Goal: Task Accomplishment & Management: Manage account settings

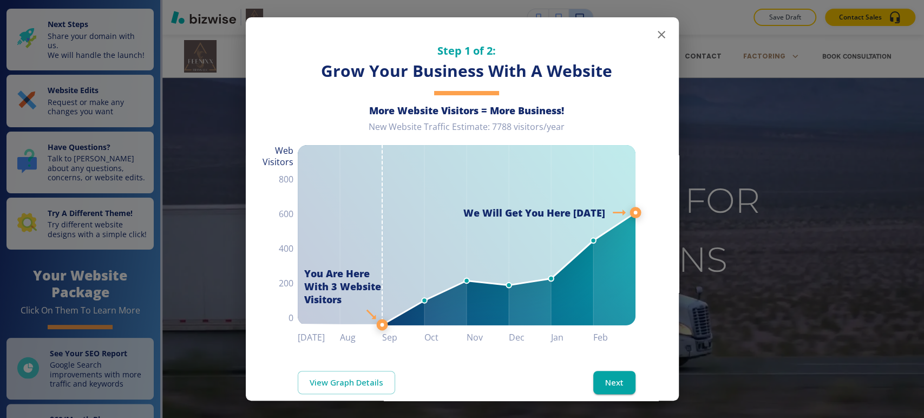
click at [655, 39] on icon "button" at bounding box center [661, 34] width 13 height 13
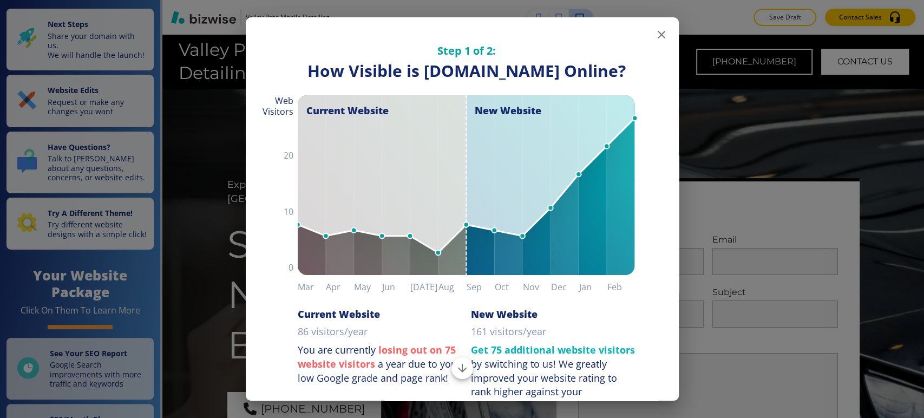
click at [657, 38] on icon "button" at bounding box center [661, 34] width 13 height 13
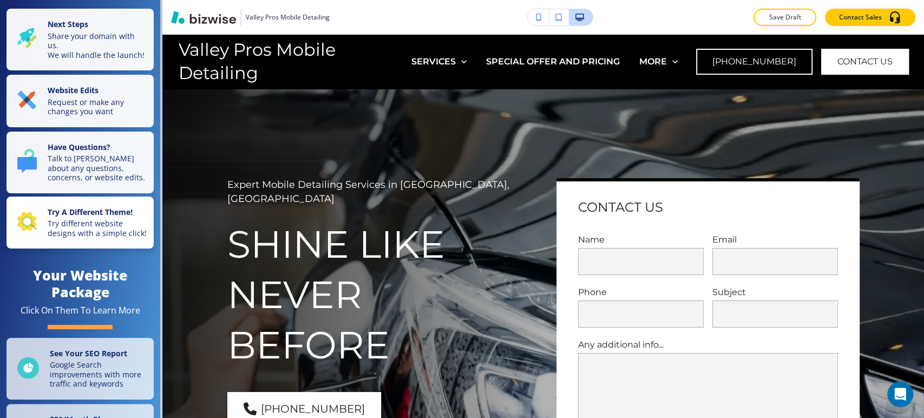
click at [86, 238] on p "Try different website designs with a simple click!" at bounding box center [98, 228] width 100 height 19
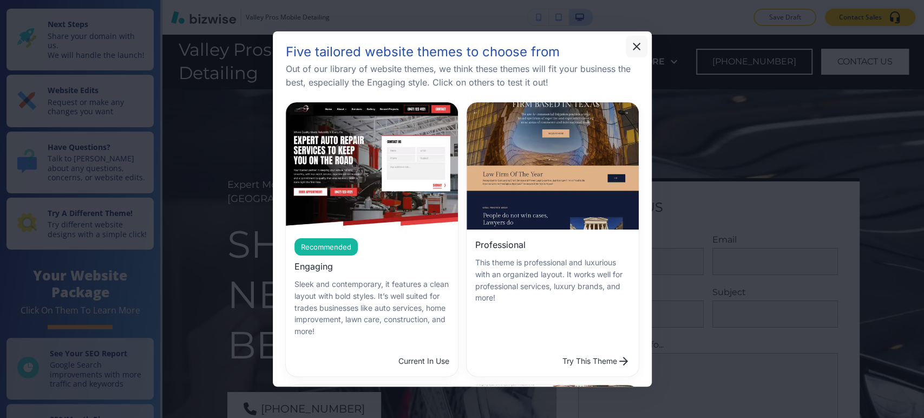
click at [638, 49] on icon "button" at bounding box center [636, 46] width 13 height 13
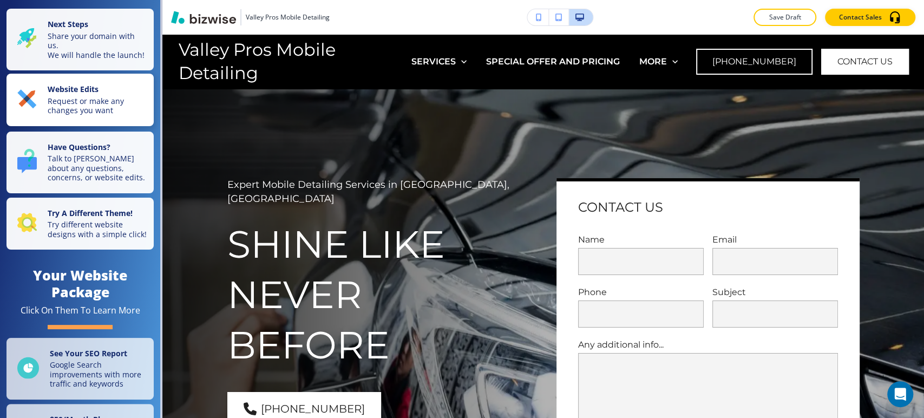
click at [70, 103] on p "Request or make any changes you want" at bounding box center [98, 105] width 100 height 19
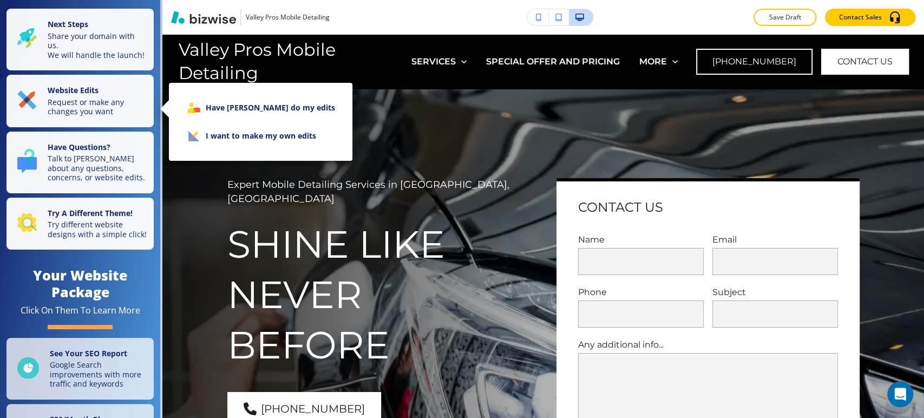
click at [246, 138] on li "I want to make my own edits" at bounding box center [261, 136] width 166 height 28
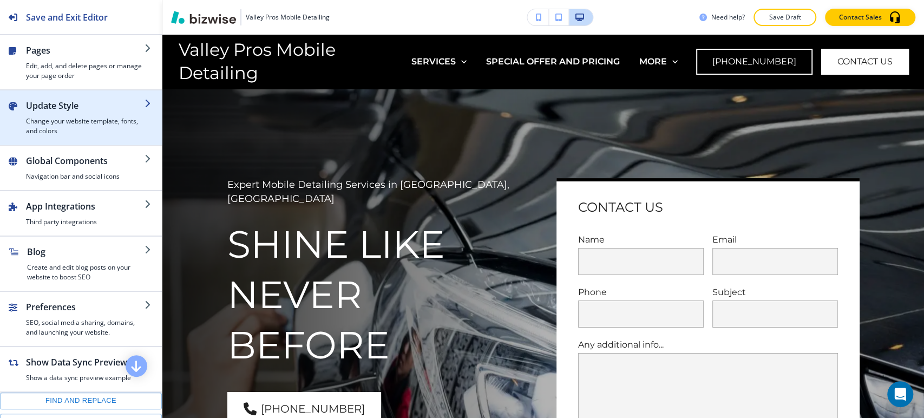
click at [78, 117] on h4 "Change your website template, fonts, and colors" at bounding box center [85, 125] width 119 height 19
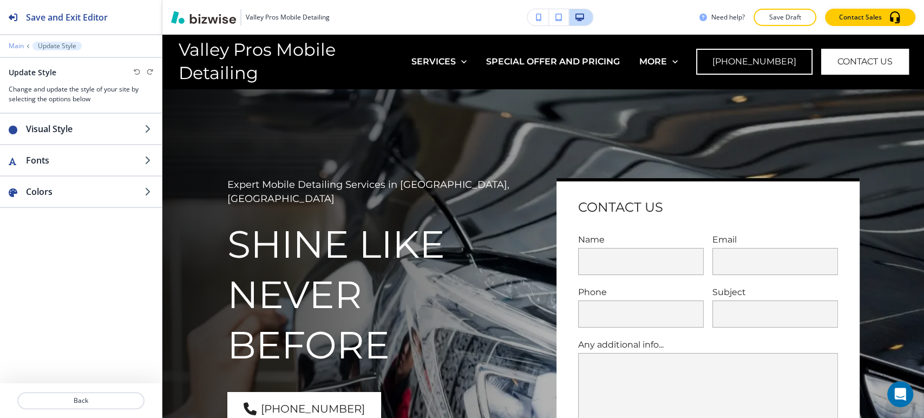
click at [18, 42] on p "Main" at bounding box center [16, 46] width 15 height 8
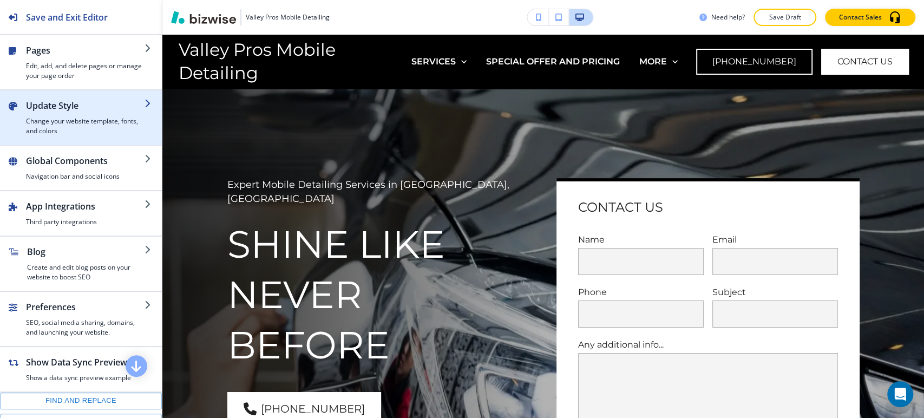
click at [91, 112] on div "button" at bounding box center [85, 114] width 119 height 4
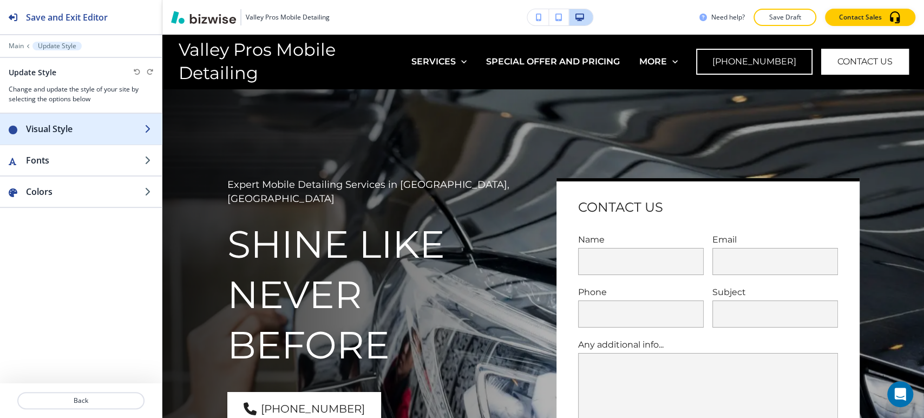
click at [88, 134] on h2 "Visual Style" at bounding box center [85, 128] width 119 height 13
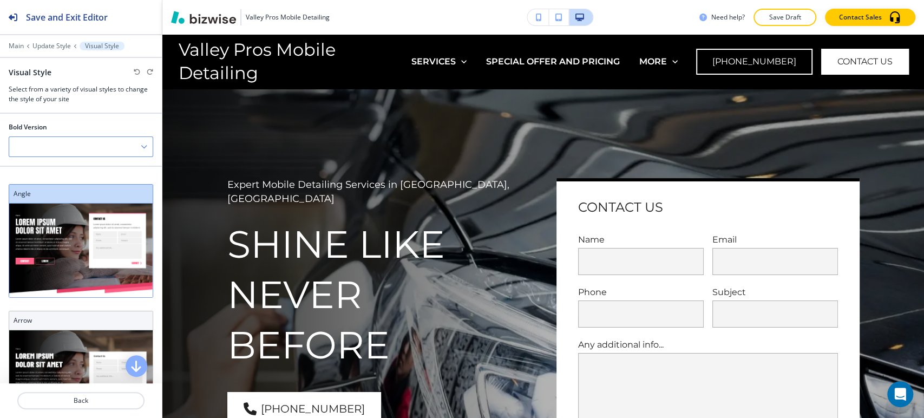
click at [66, 139] on div at bounding box center [80, 146] width 143 height 19
click at [76, 139] on div at bounding box center [80, 146] width 143 height 19
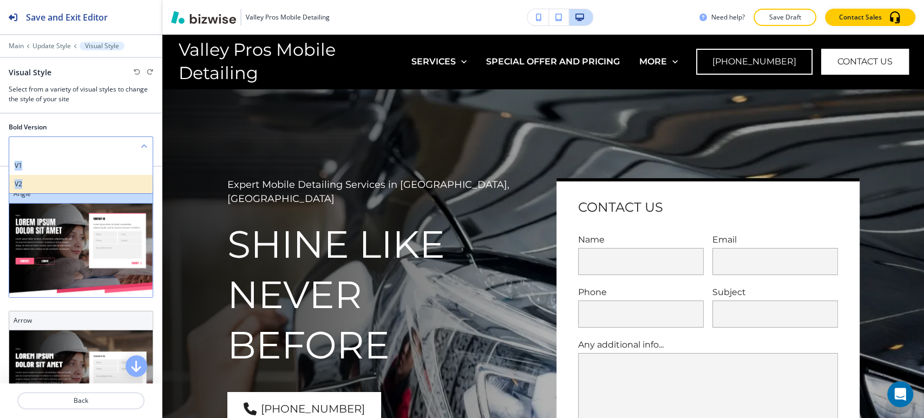
click at [48, 183] on h4 "V2" at bounding box center [81, 184] width 133 height 10
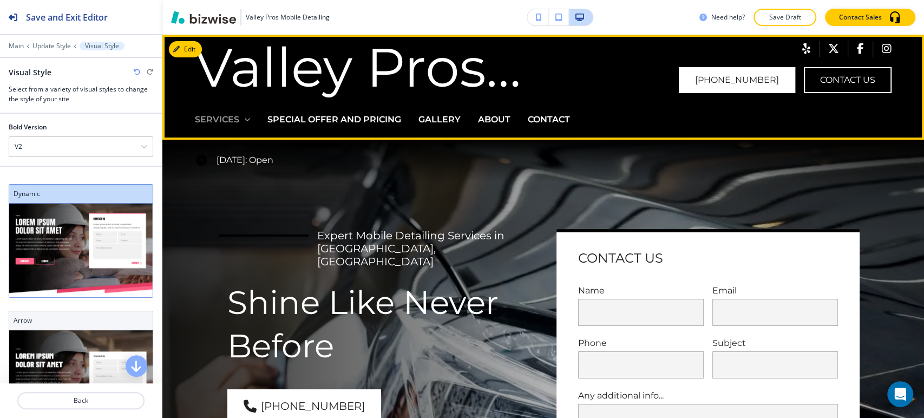
click at [246, 119] on icon at bounding box center [247, 119] width 11 height 11
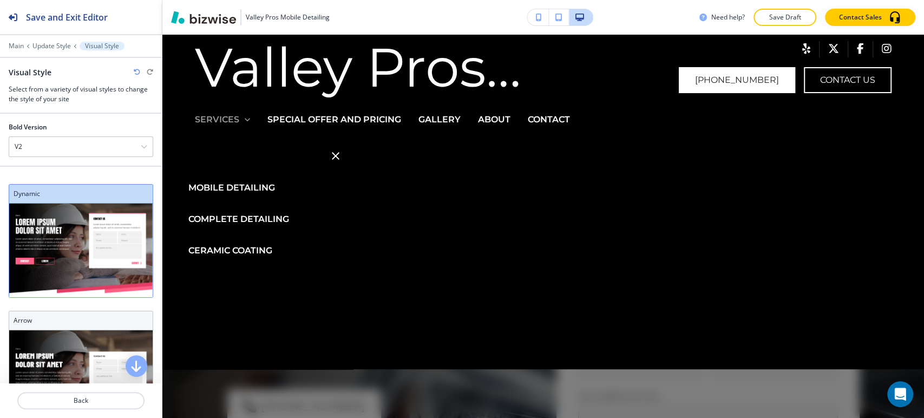
click at [246, 119] on icon at bounding box center [247, 119] width 11 height 11
click at [332, 154] on icon "button" at bounding box center [336, 156] width 8 height 8
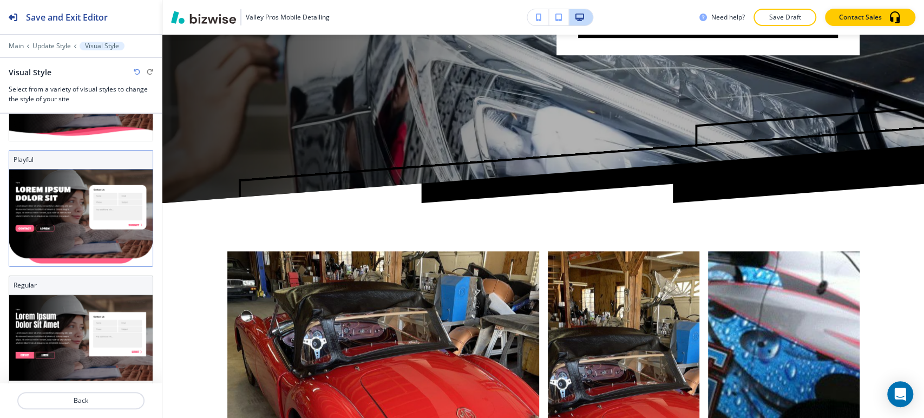
scroll to position [411, 0]
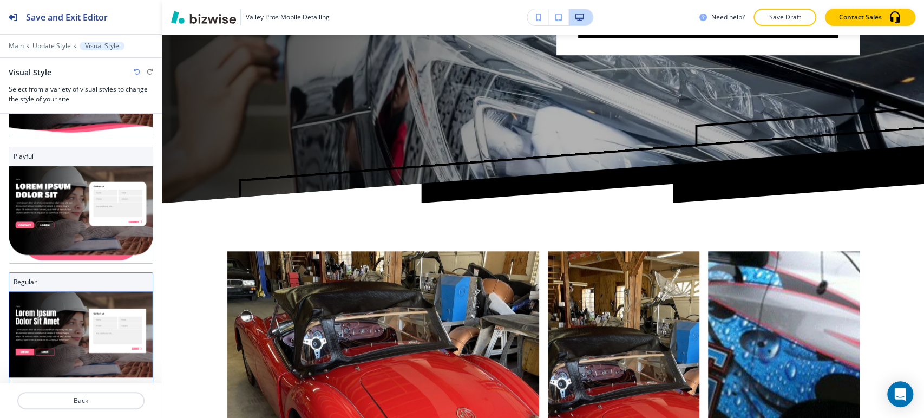
click at [71, 312] on img at bounding box center [80, 338] width 143 height 93
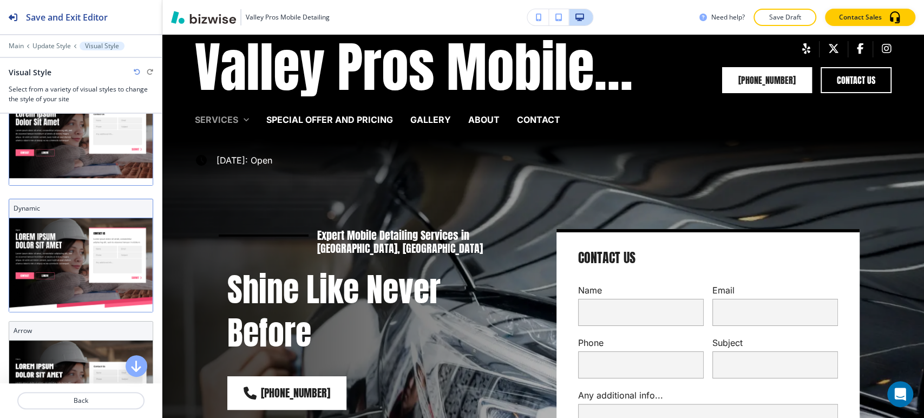
scroll to position [0, 0]
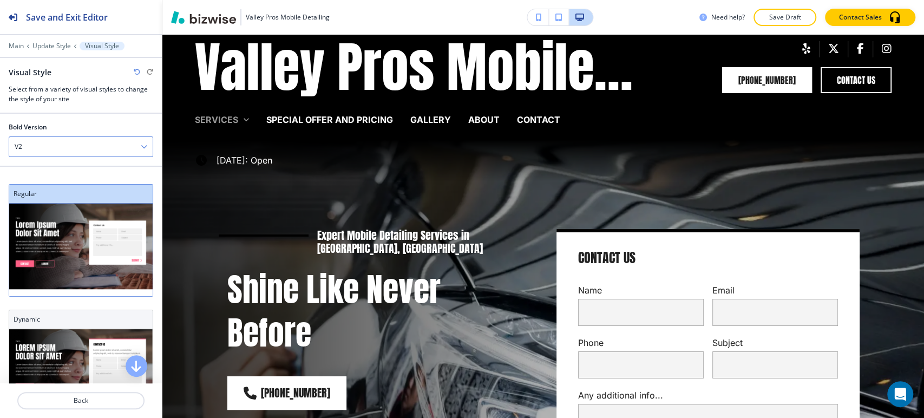
click at [105, 146] on div "V2" at bounding box center [80, 146] width 143 height 19
click at [83, 166] on h4 "V1" at bounding box center [81, 166] width 133 height 10
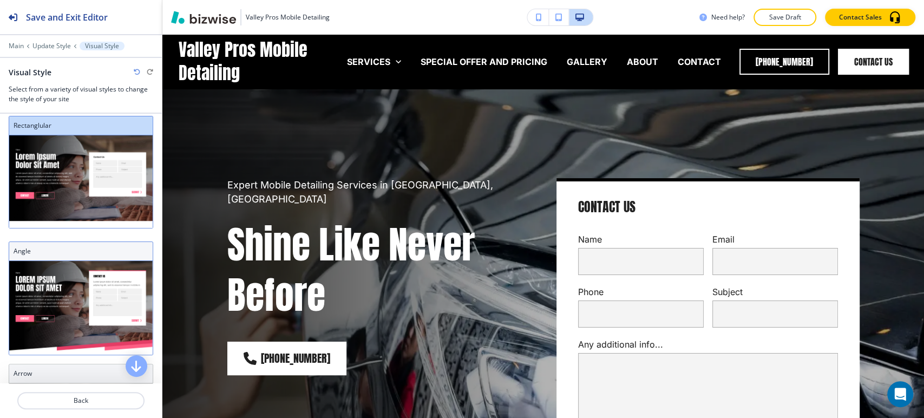
scroll to position [120, 0]
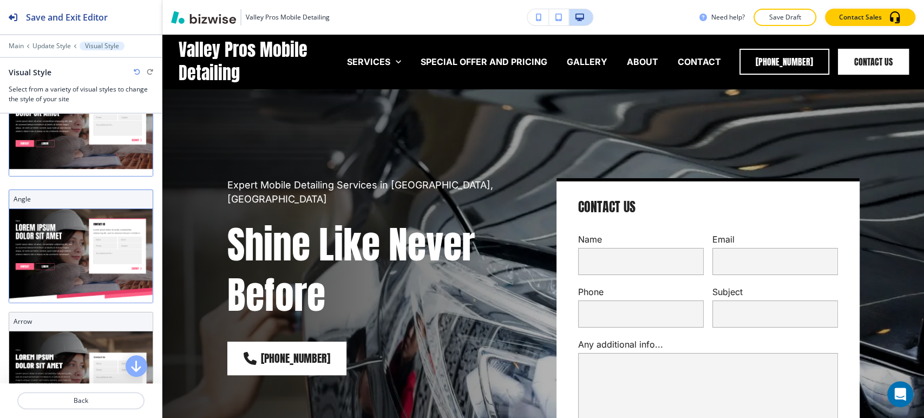
click at [67, 257] on img at bounding box center [80, 256] width 143 height 94
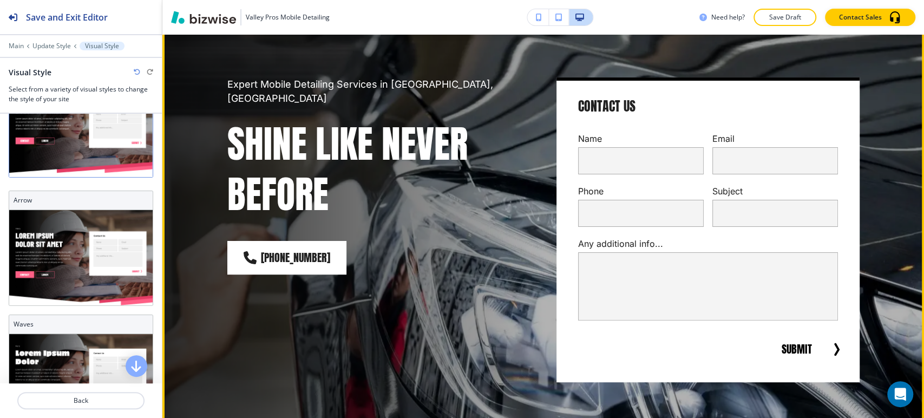
scroll to position [0, 0]
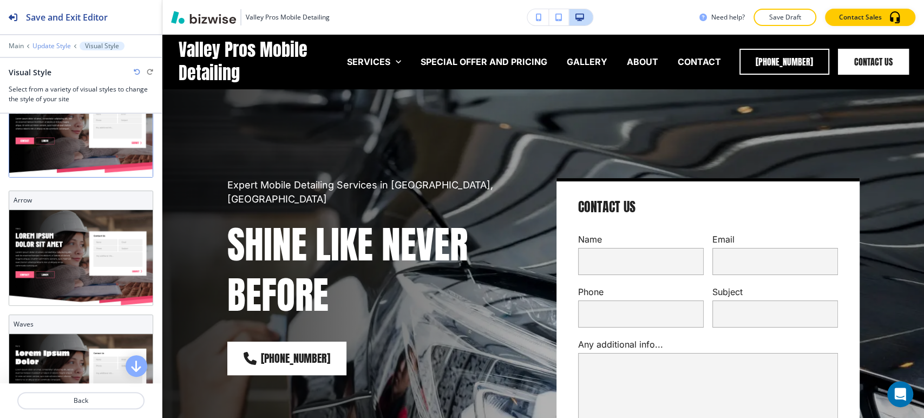
click at [59, 45] on p "Update Style" at bounding box center [51, 46] width 38 height 8
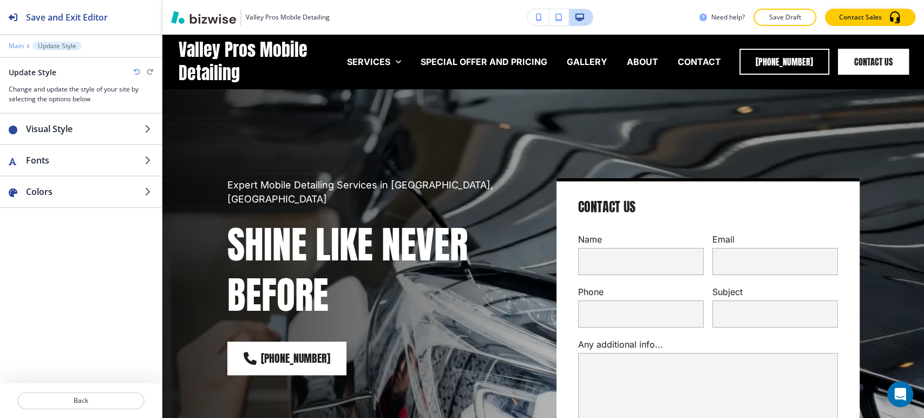
click at [15, 48] on p "Main" at bounding box center [16, 46] width 15 height 8
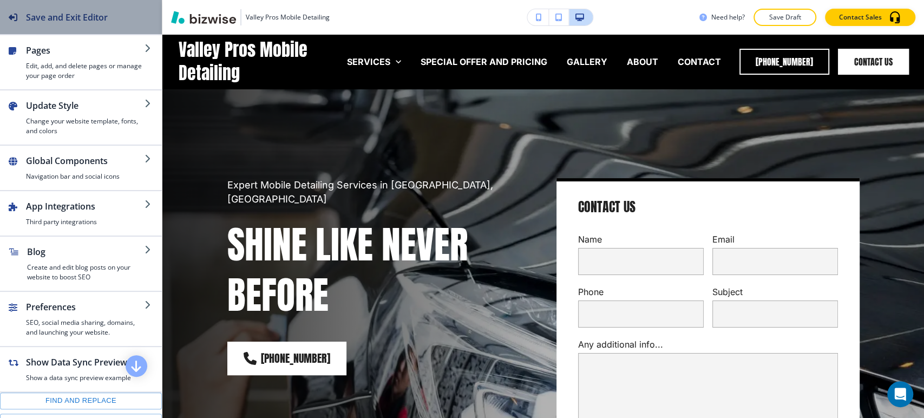
click at [27, 14] on h2 "Save and Exit Editor" at bounding box center [67, 17] width 82 height 13
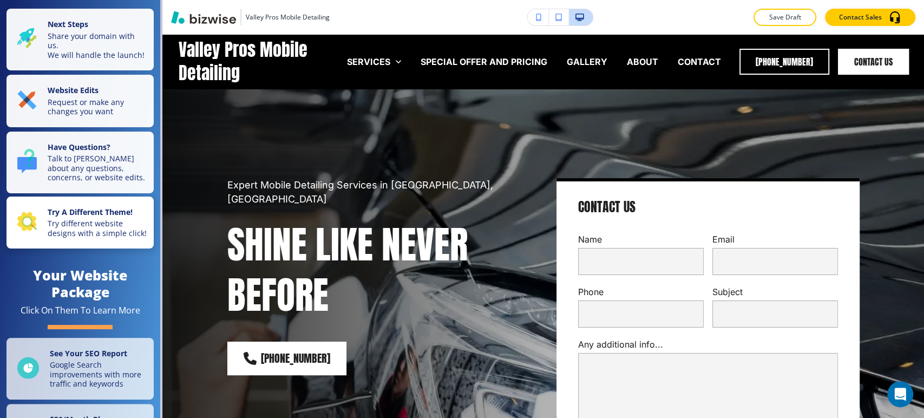
click at [90, 217] on strong "Try A Different Theme!" at bounding box center [90, 212] width 85 height 10
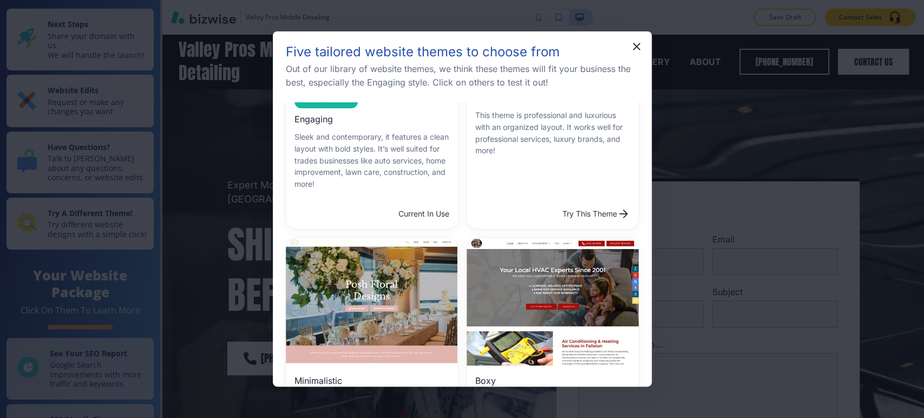
scroll to position [487, 0]
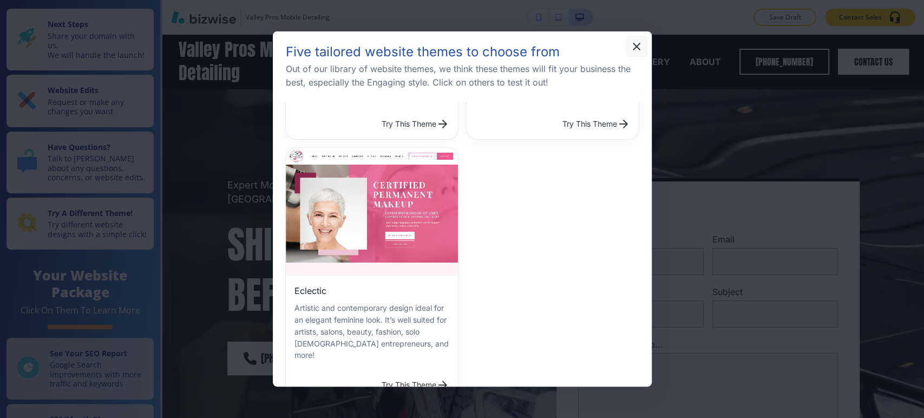
click at [633, 47] on icon "button" at bounding box center [636, 46] width 13 height 13
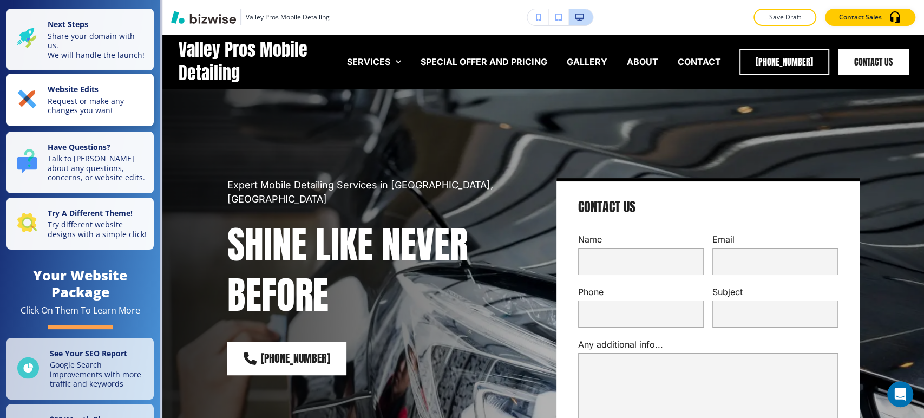
click at [100, 111] on p "Request or make any changes you want" at bounding box center [98, 105] width 100 height 19
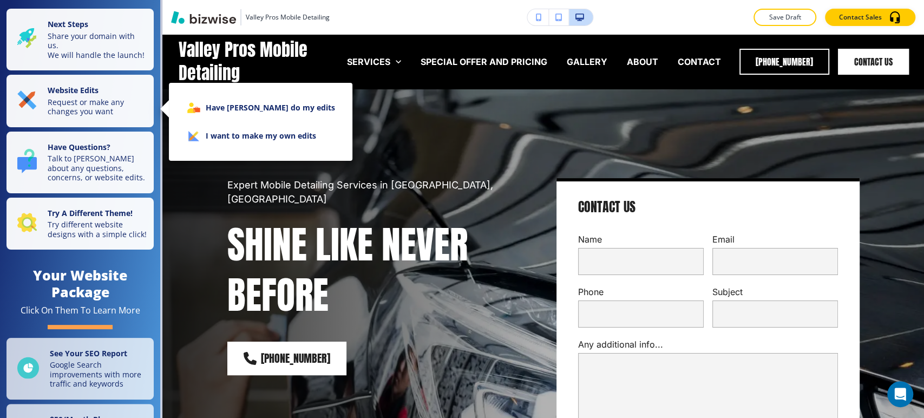
click at [224, 131] on li "I want to make my own edits" at bounding box center [261, 136] width 166 height 28
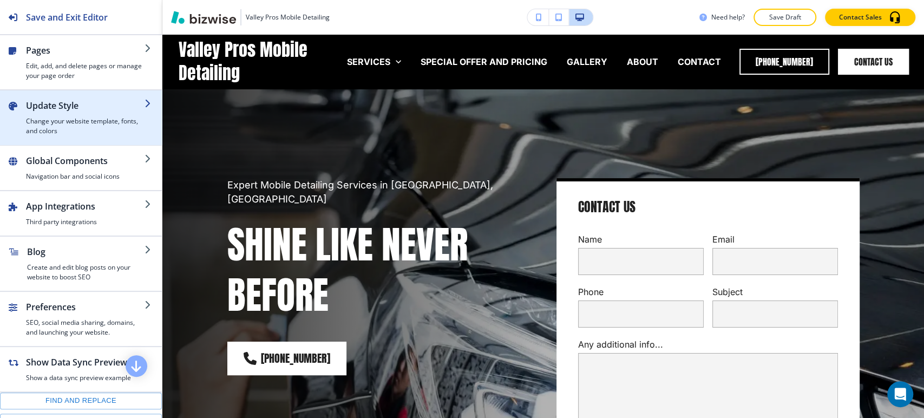
click at [73, 103] on h2 "Update Style" at bounding box center [85, 105] width 119 height 13
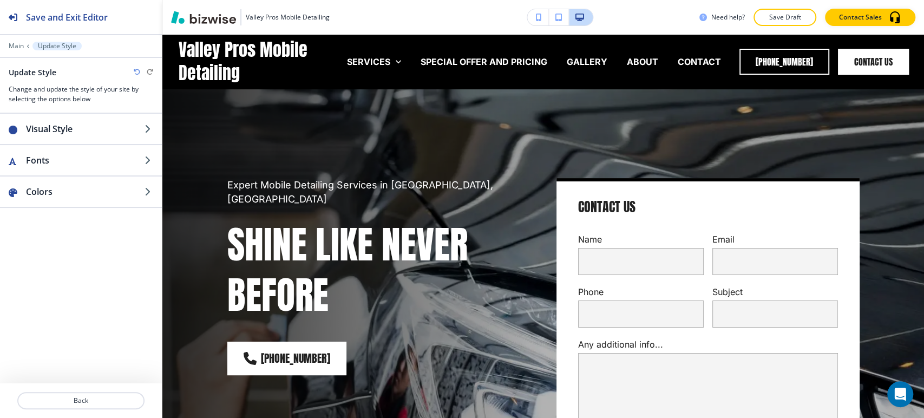
click at [34, 74] on h2 "Update Style" at bounding box center [33, 72] width 48 height 11
click at [16, 46] on p "Main" at bounding box center [16, 46] width 15 height 8
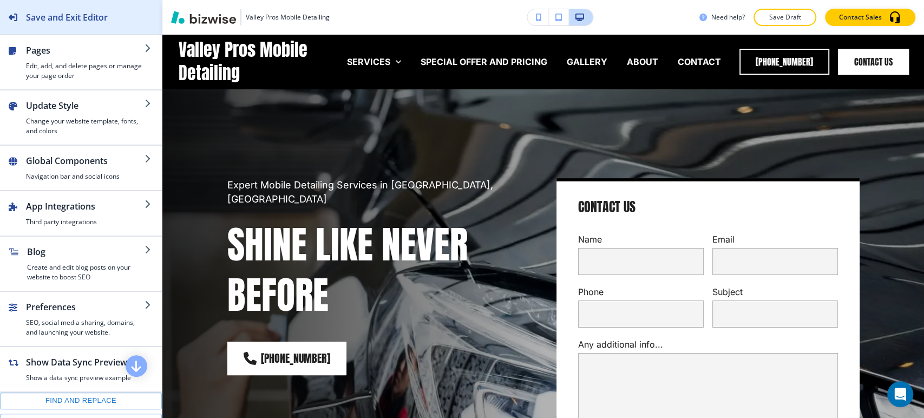
click at [42, 11] on h2 "Save and Exit Editor" at bounding box center [67, 17] width 82 height 13
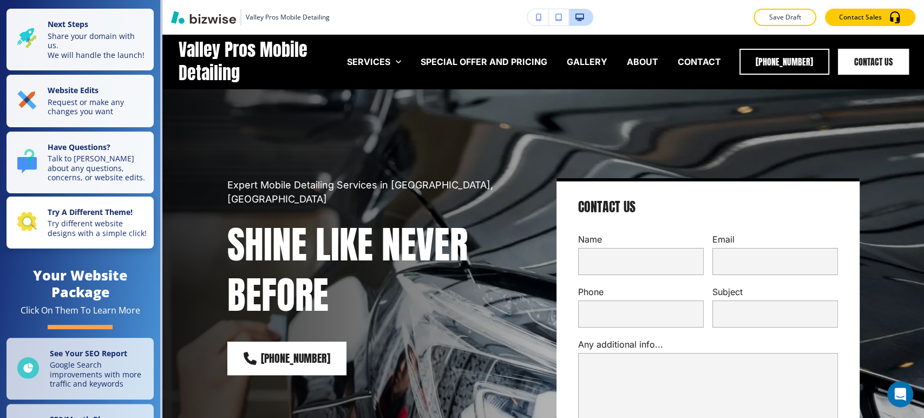
click at [58, 232] on p "Try different website designs with a simple click!" at bounding box center [98, 228] width 100 height 19
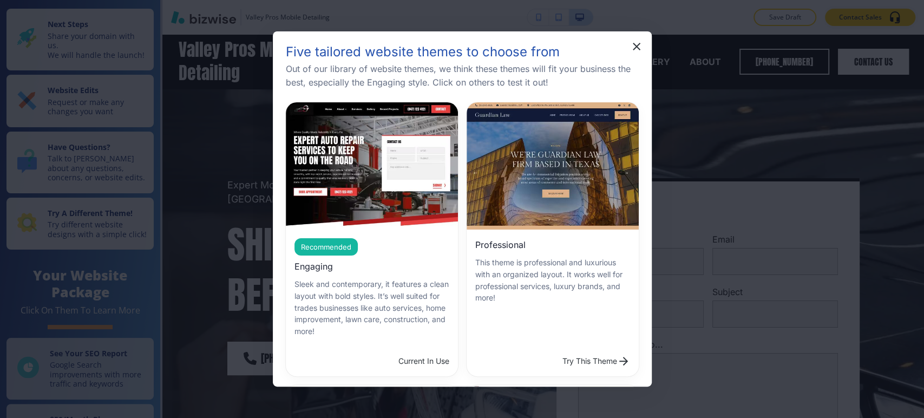
click at [558, 350] on button "Try This Theme" at bounding box center [596, 361] width 76 height 22
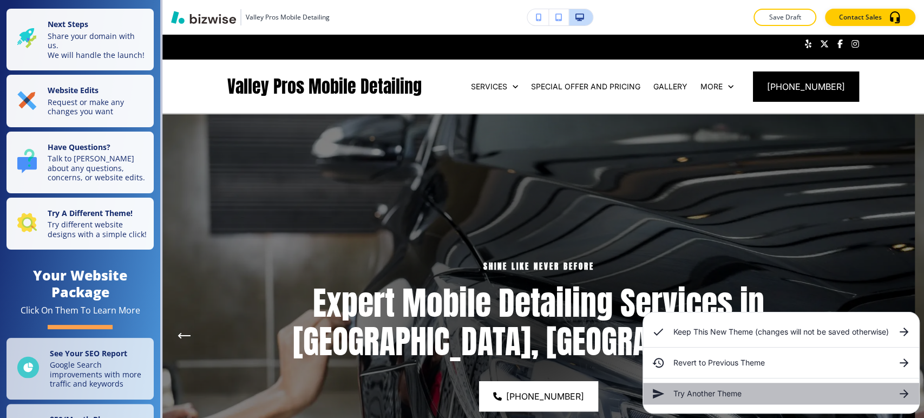
click at [710, 395] on h6 "Try Another Theme" at bounding box center [780, 394] width 215 height 12
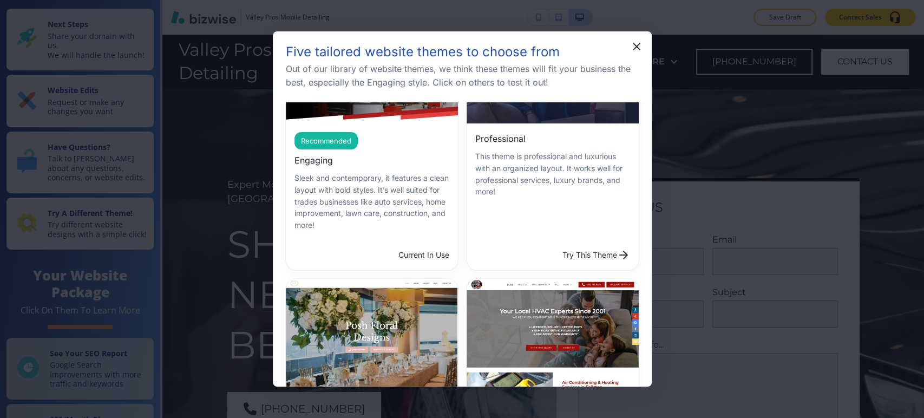
scroll to position [0, 0]
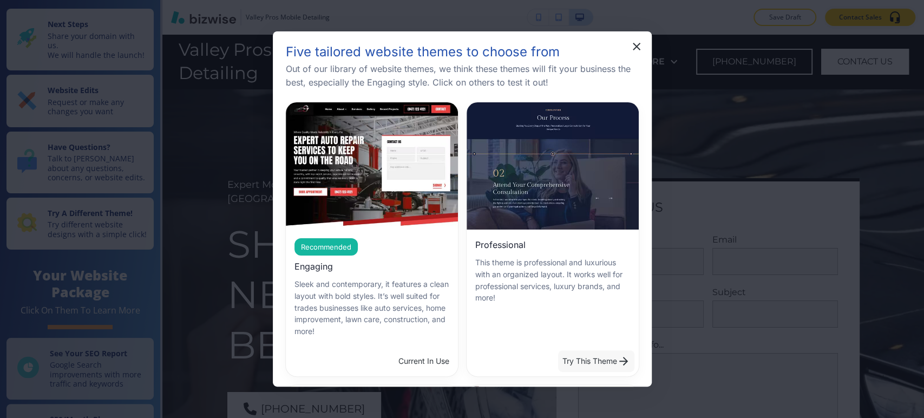
click at [580, 353] on button "Try This Theme" at bounding box center [596, 361] width 76 height 22
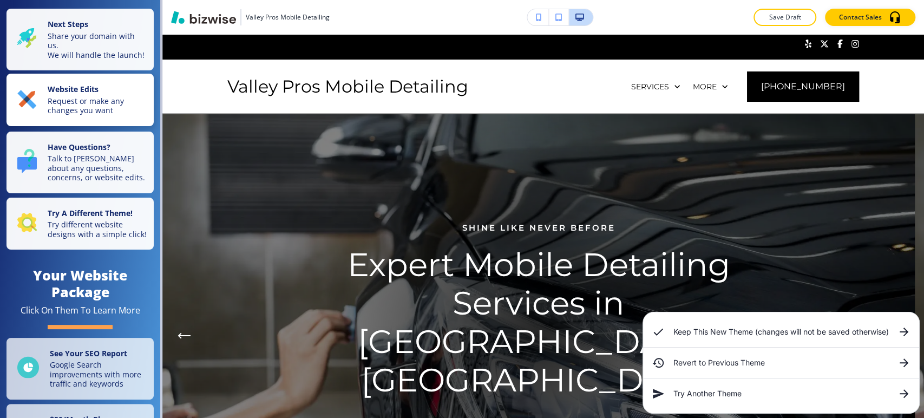
click at [99, 115] on p "Request or make any changes you want" at bounding box center [98, 105] width 100 height 19
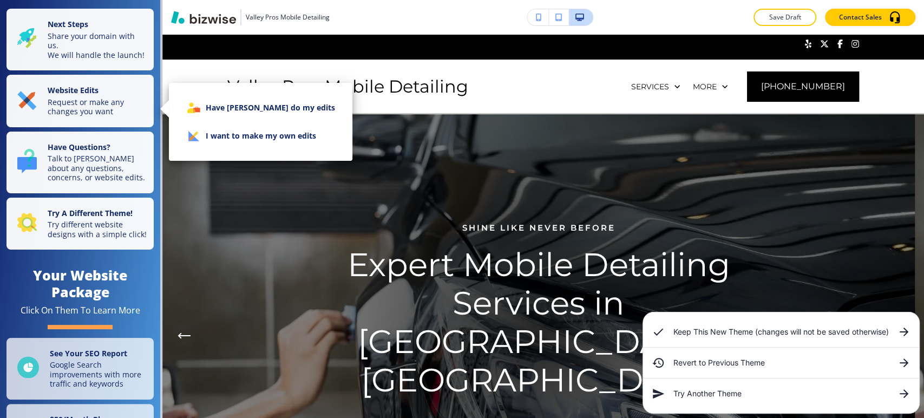
click at [234, 135] on li "I want to make my own edits" at bounding box center [261, 136] width 166 height 28
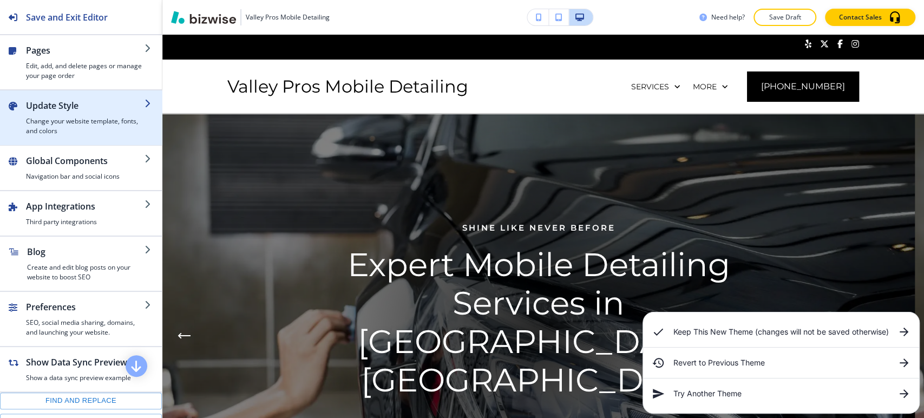
drag, startPoint x: 112, startPoint y: 124, endPoint x: 106, endPoint y: 125, distance: 6.6
click at [106, 125] on h4 "Change your website template, fonts, and colors" at bounding box center [85, 125] width 119 height 19
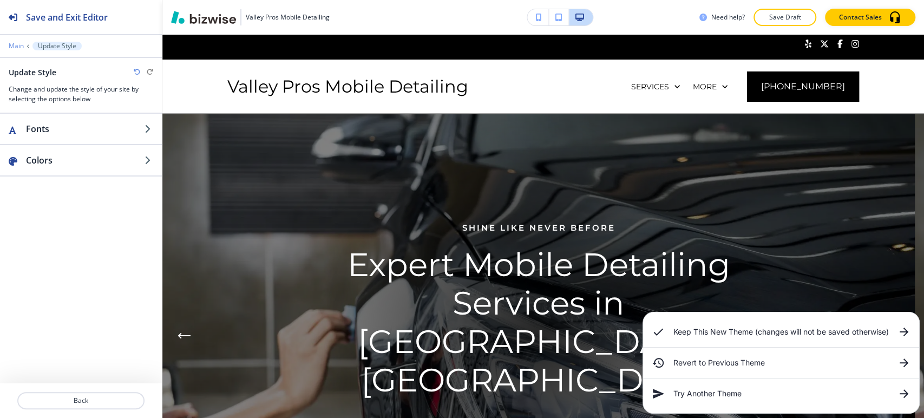
click at [13, 43] on p "Main" at bounding box center [16, 46] width 15 height 8
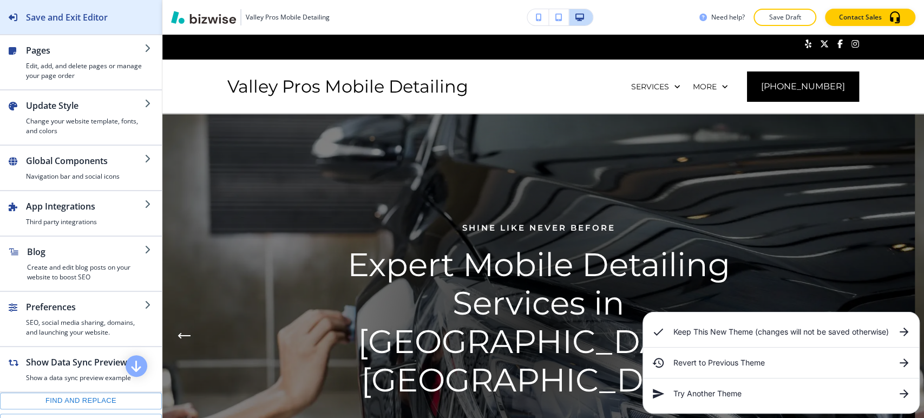
click at [56, 19] on h2 "Save and Exit Editor" at bounding box center [67, 17] width 82 height 13
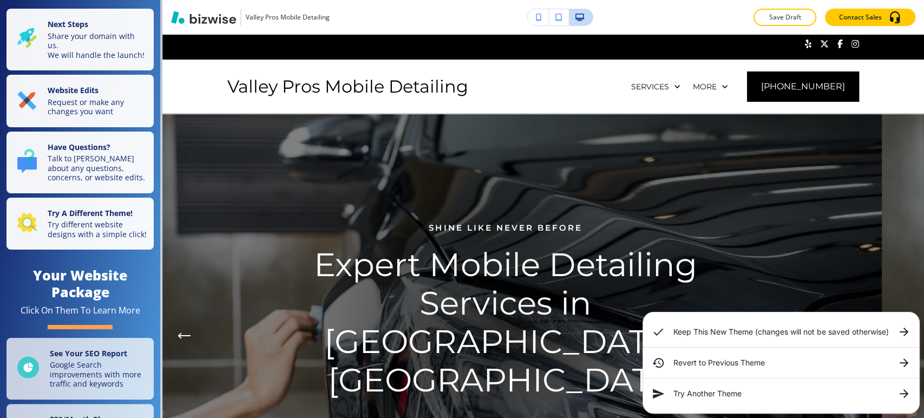
click at [846, 334] on h6 "Keep This New Theme (changes will not be saved otherwise)" at bounding box center [780, 332] width 215 height 12
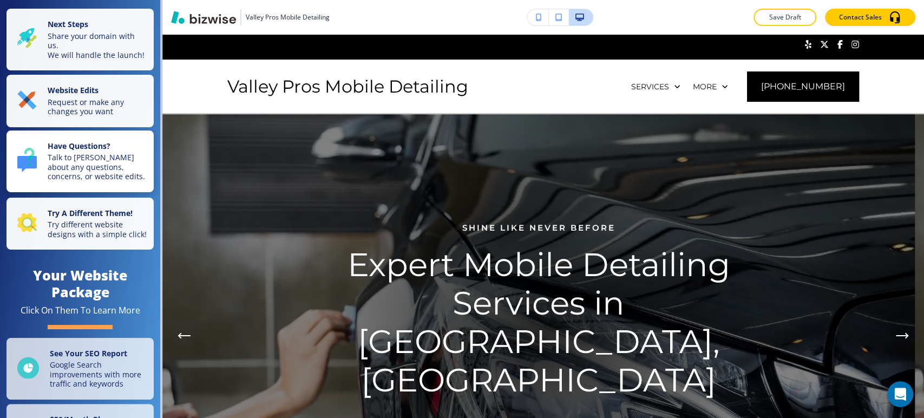
click at [106, 181] on p "Talk to Alex Brion about any questions, concerns, or website edits." at bounding box center [98, 167] width 100 height 29
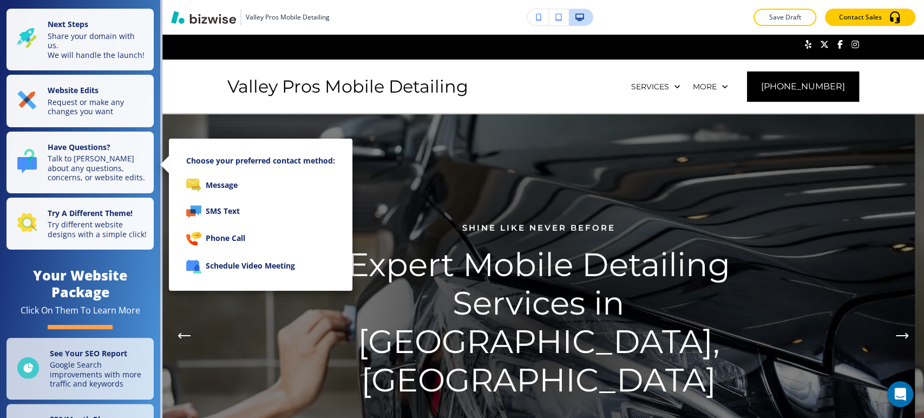
click at [110, 246] on div at bounding box center [462, 209] width 924 height 418
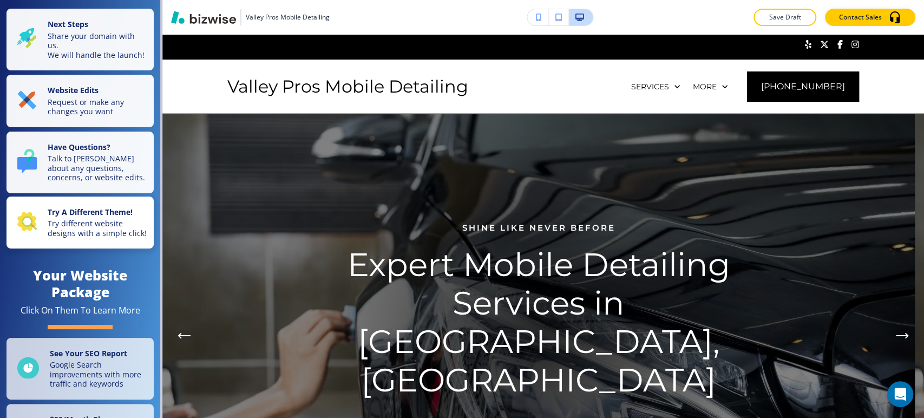
click at [101, 232] on p "Try different website designs with a simple click!" at bounding box center [98, 228] width 100 height 19
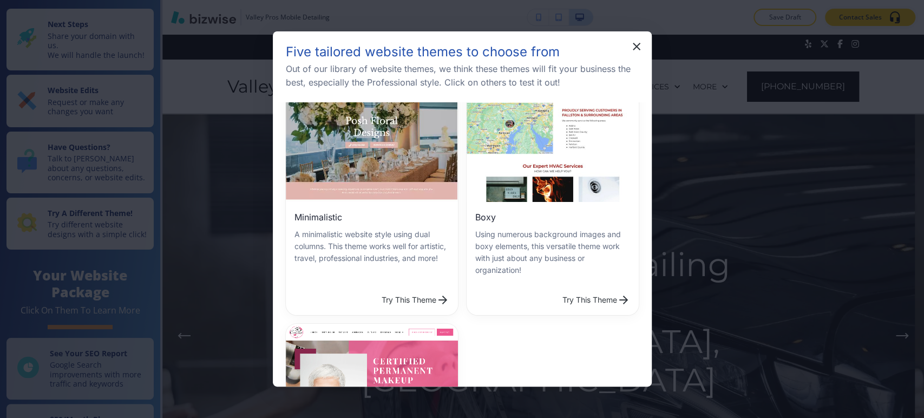
scroll to position [300, 0]
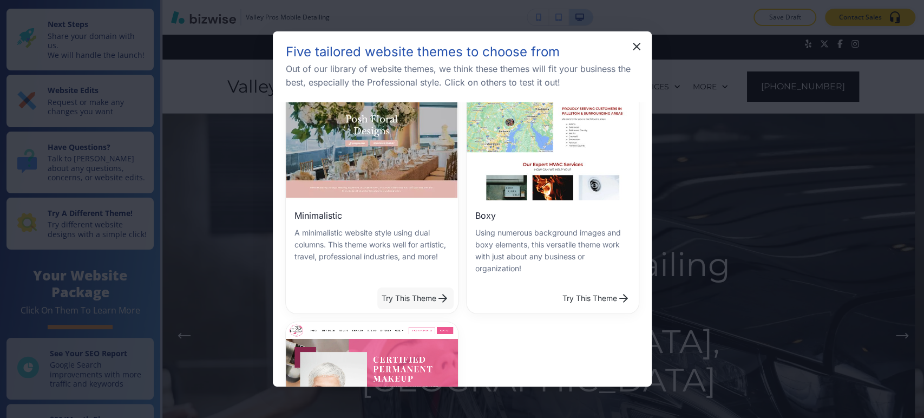
click at [424, 292] on button "Try This Theme" at bounding box center [415, 298] width 76 height 22
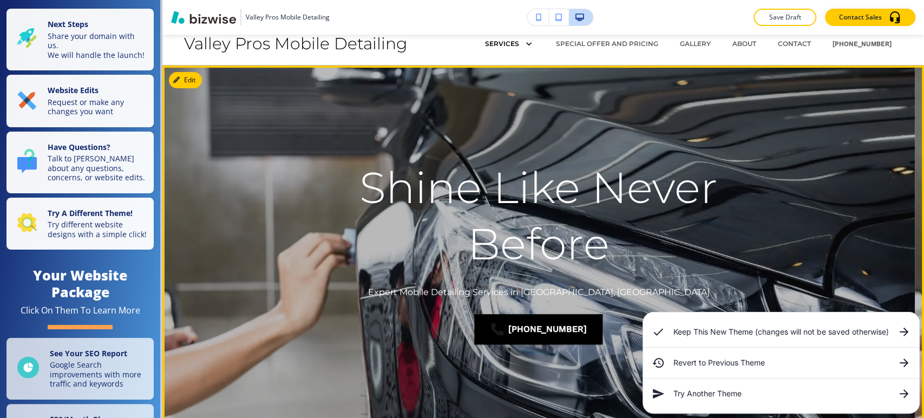
scroll to position [0, 0]
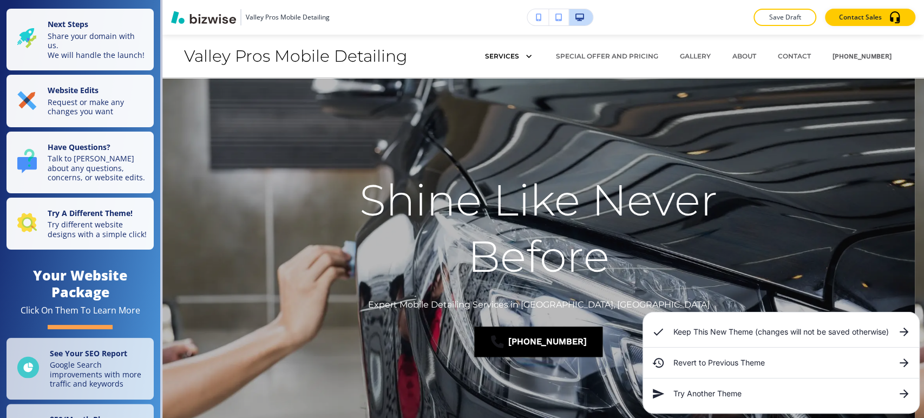
click at [861, 332] on h6 "Keep This New Theme (changes will not be saved otherwise)" at bounding box center [780, 332] width 215 height 12
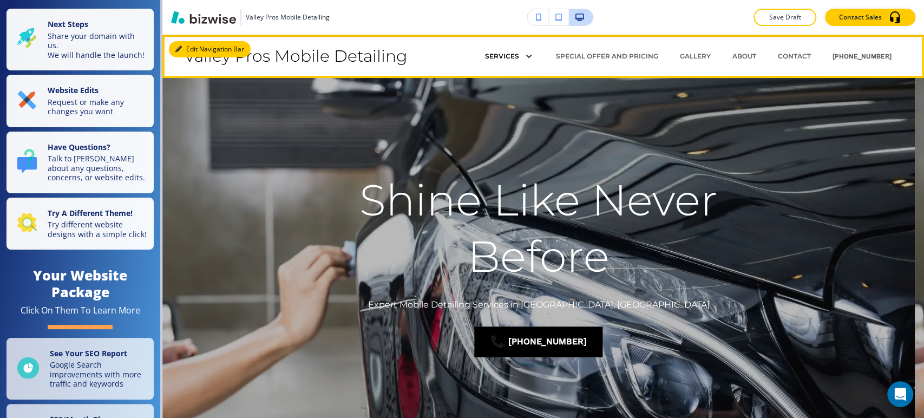
click at [180, 46] on icon "button" at bounding box center [178, 49] width 6 height 6
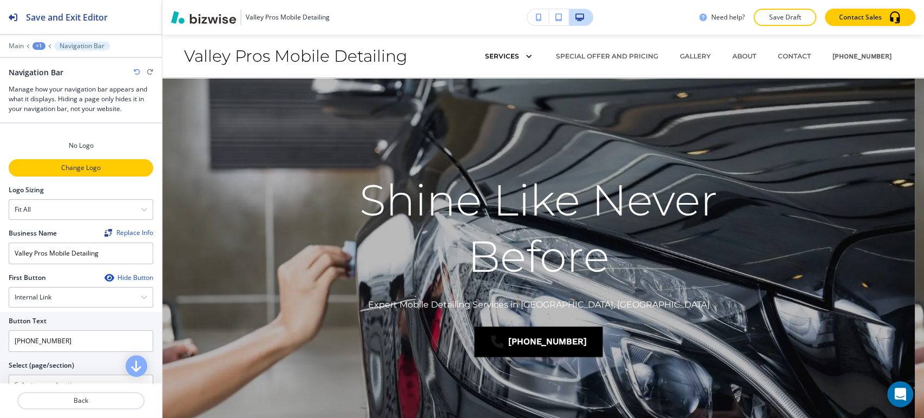
click at [86, 165] on p "Change Logo" at bounding box center [81, 168] width 142 height 10
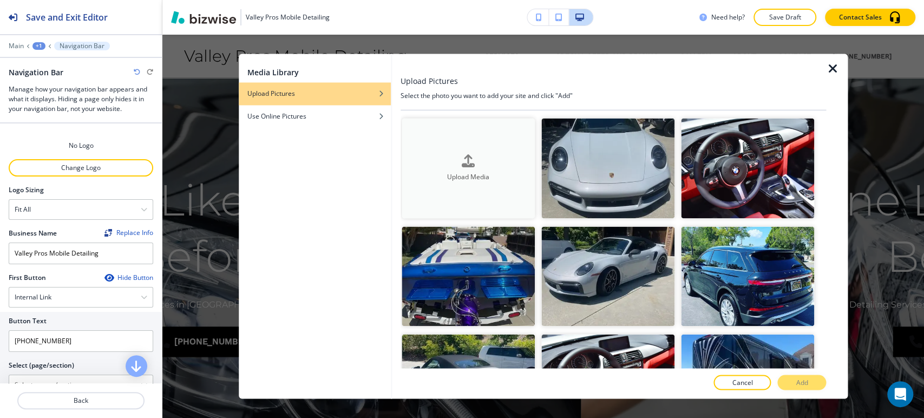
click at [487, 161] on div "Upload Media" at bounding box center [468, 168] width 133 height 28
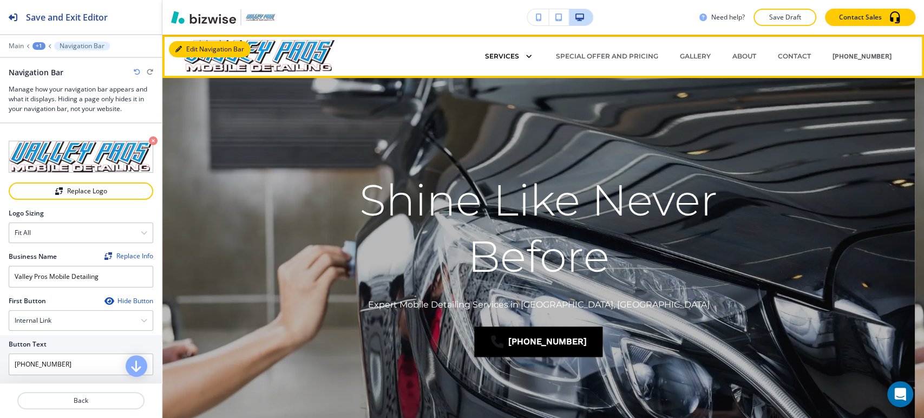
click at [195, 51] on button "Edit Navigation Bar" at bounding box center [210, 49] width 82 height 16
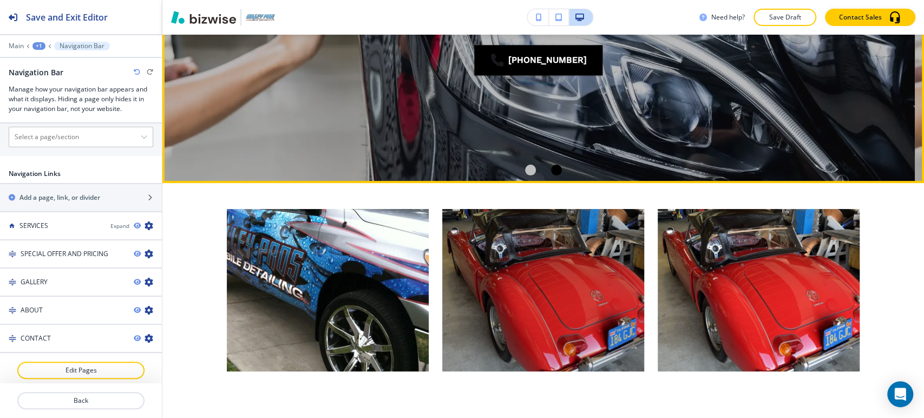
scroll to position [300, 0]
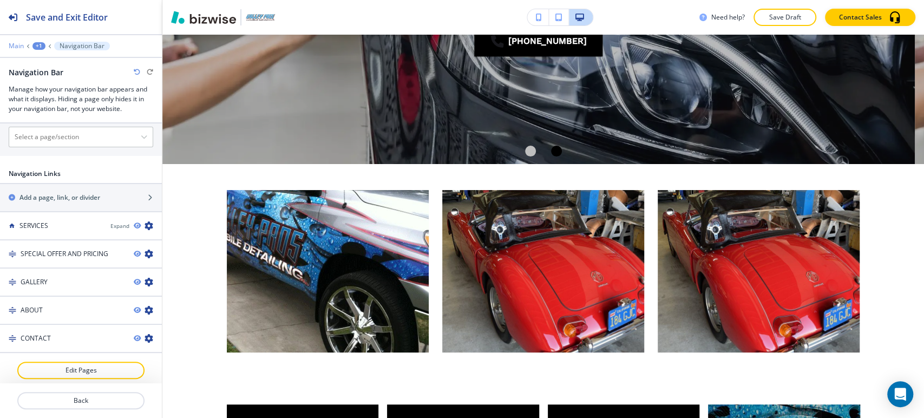
click at [17, 49] on p "Main" at bounding box center [16, 46] width 15 height 8
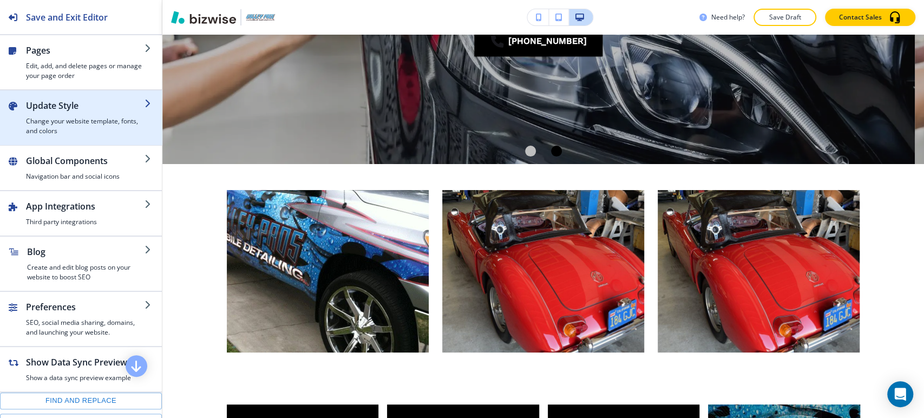
click at [75, 119] on h4 "Change your website template, fonts, and colors" at bounding box center [85, 125] width 119 height 19
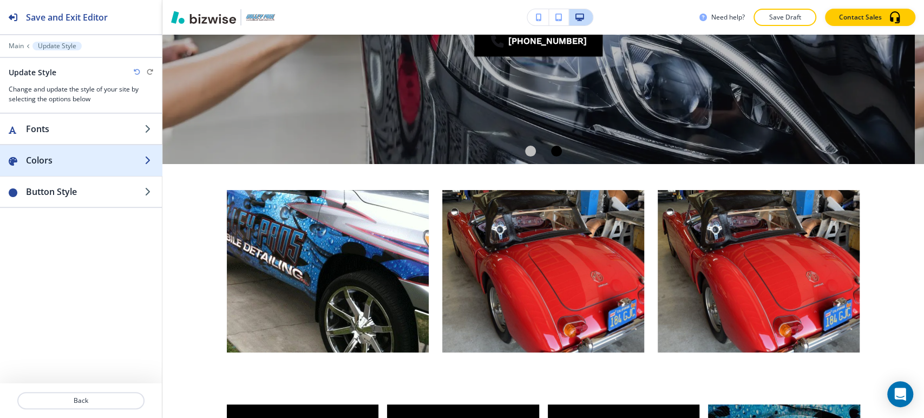
click at [81, 169] on div "button" at bounding box center [81, 171] width 162 height 9
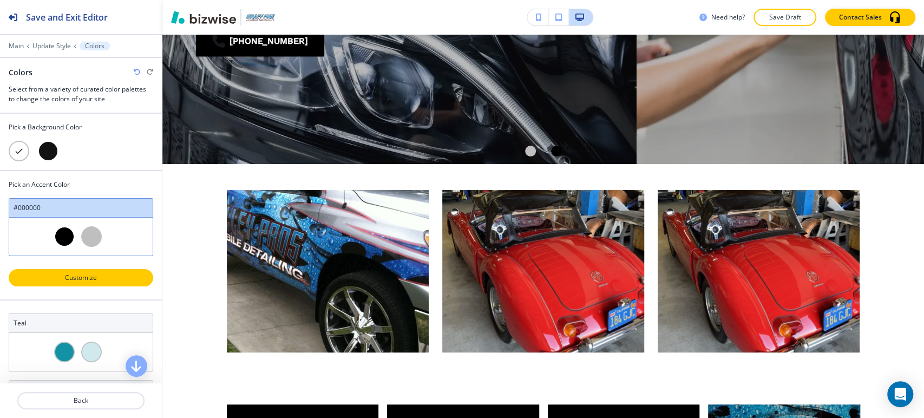
click at [100, 276] on p "Customize" at bounding box center [81, 278] width 116 height 10
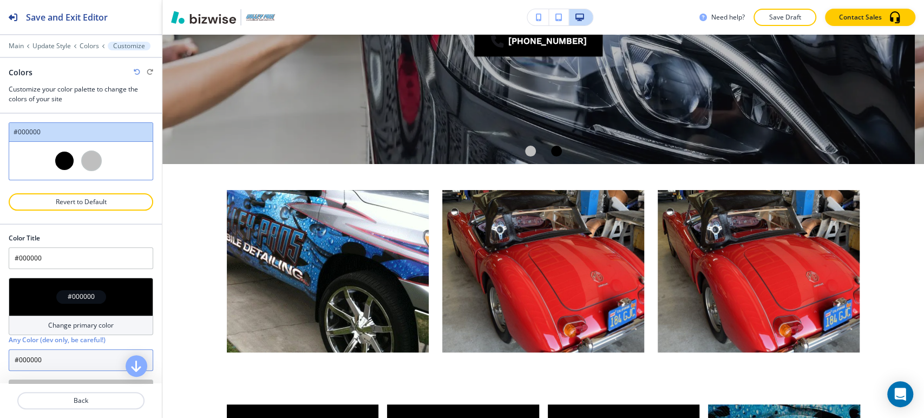
click at [56, 358] on input "#000000" at bounding box center [81, 360] width 145 height 22
paste input "232323"
type input "Custom #000000"
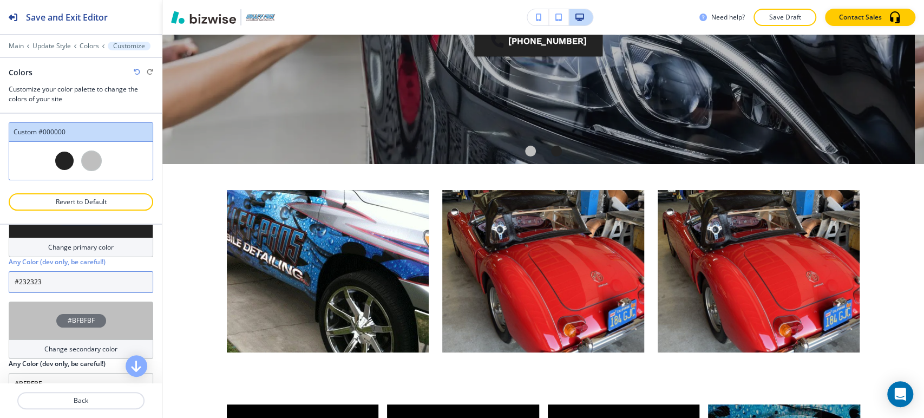
scroll to position [88, 0]
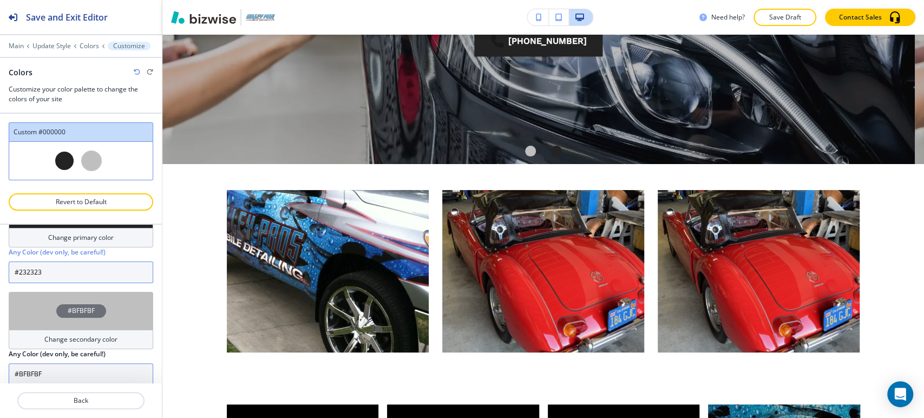
type input "#232323"
click at [68, 374] on input "#BFBFBF" at bounding box center [81, 374] width 145 height 22
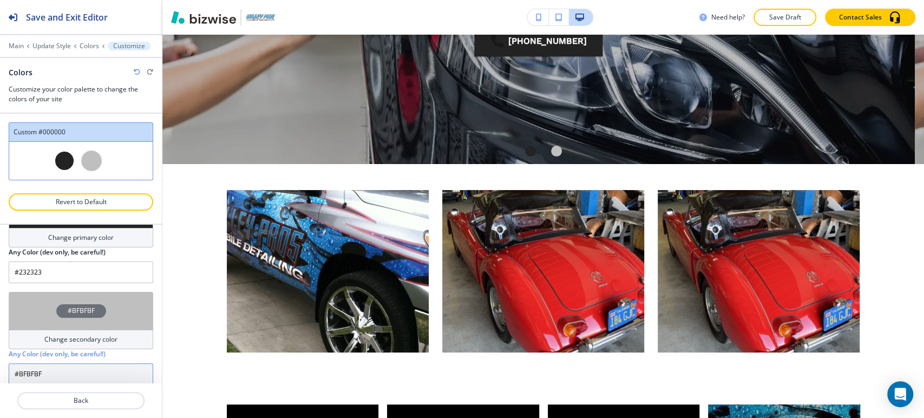
click at [82, 371] on input "#BFBFBF" at bounding box center [81, 374] width 145 height 22
paste input "00a3f5"
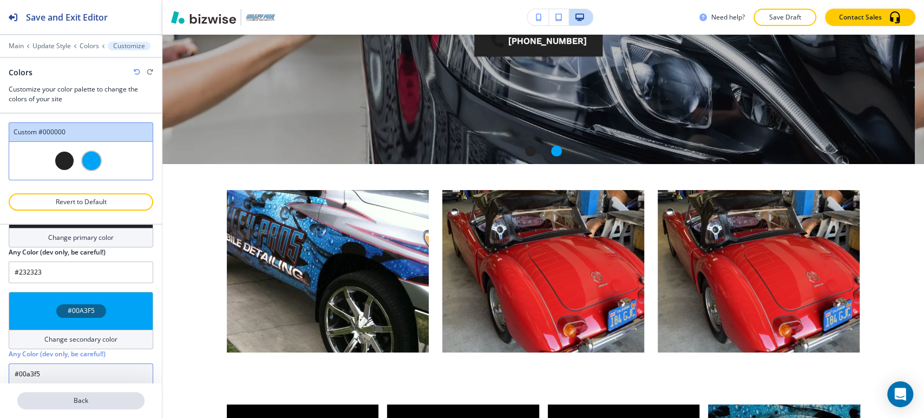
type input "#00a3f5"
click at [97, 405] on p "Back" at bounding box center [80, 401] width 125 height 10
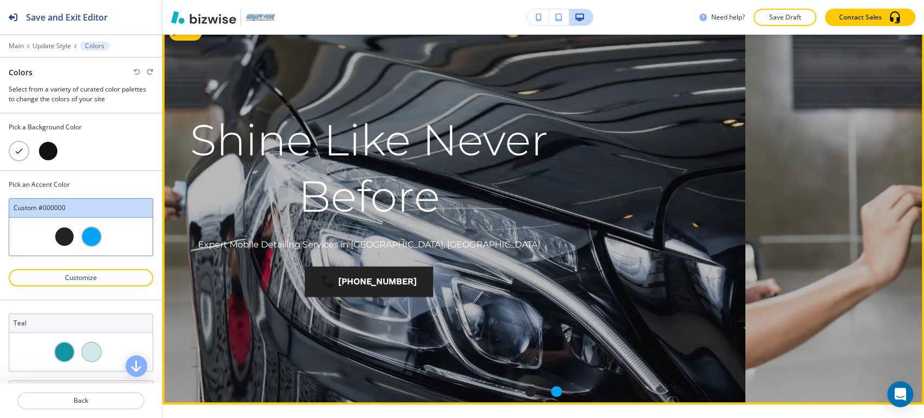
scroll to position [0, 0]
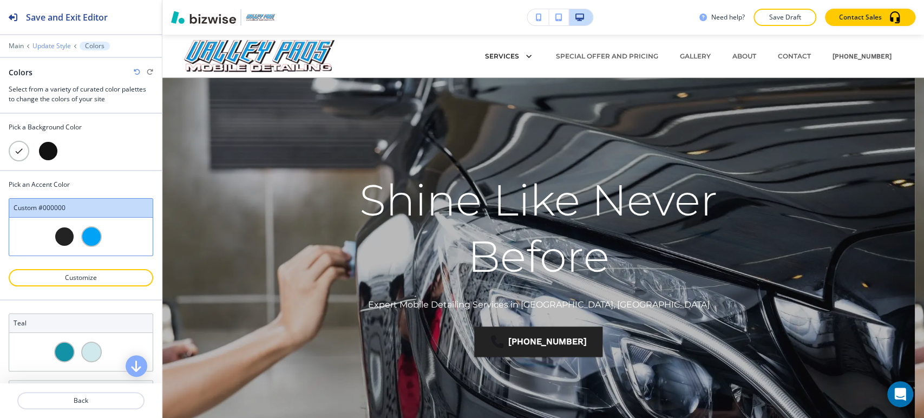
click at [54, 45] on p "Update Style" at bounding box center [51, 46] width 38 height 8
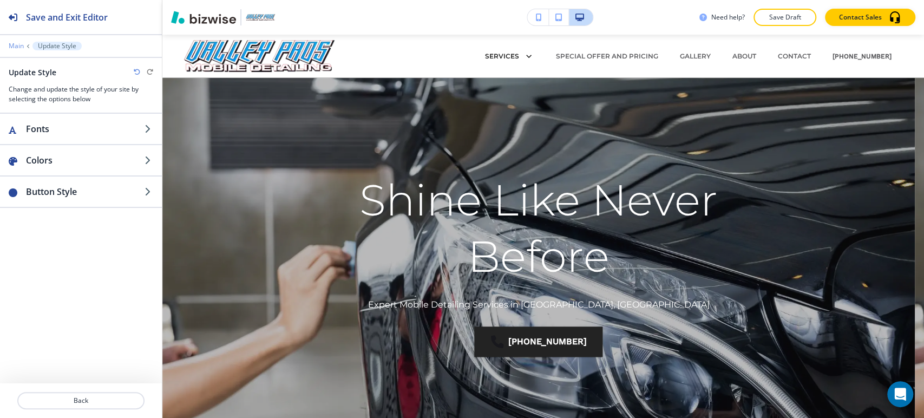
click at [16, 46] on p "Main" at bounding box center [16, 46] width 15 height 8
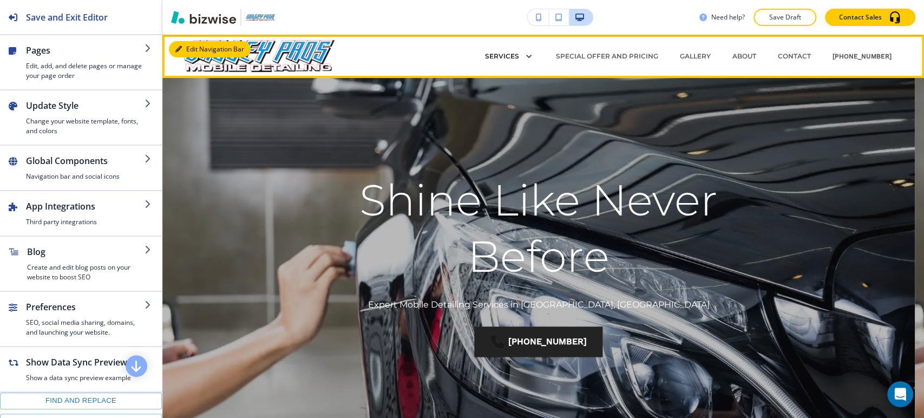
click at [186, 50] on button "Edit Navigation Bar" at bounding box center [210, 49] width 82 height 16
